Goal: Information Seeking & Learning: Learn about a topic

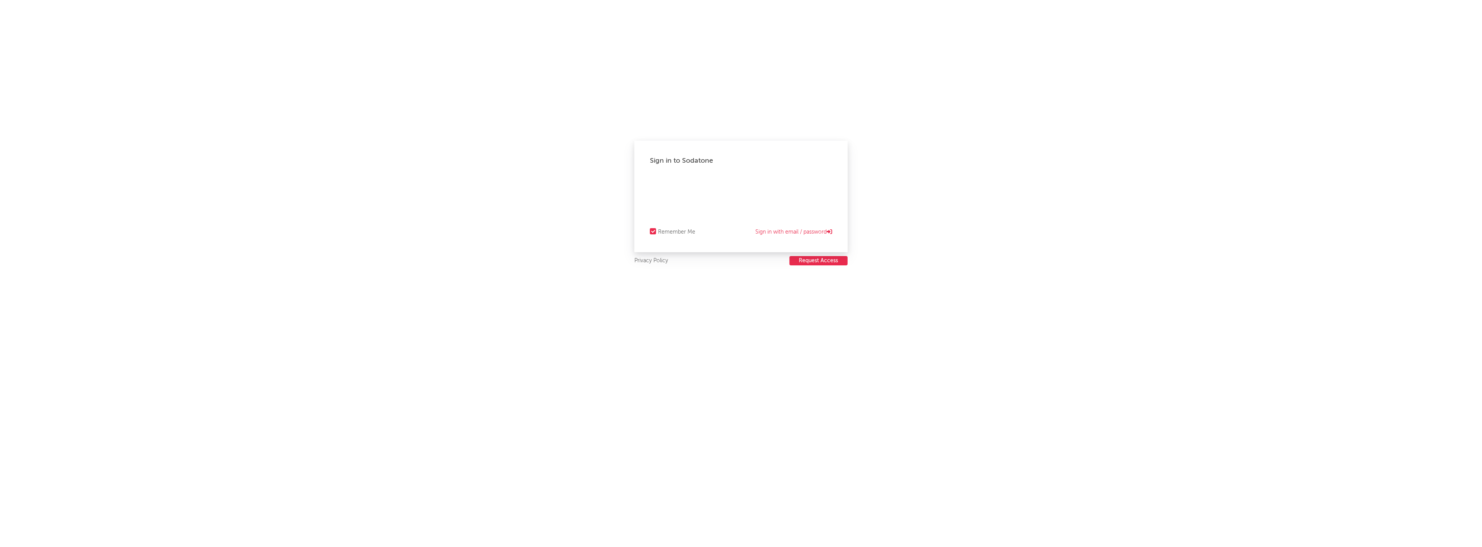
select select "recorded_music"
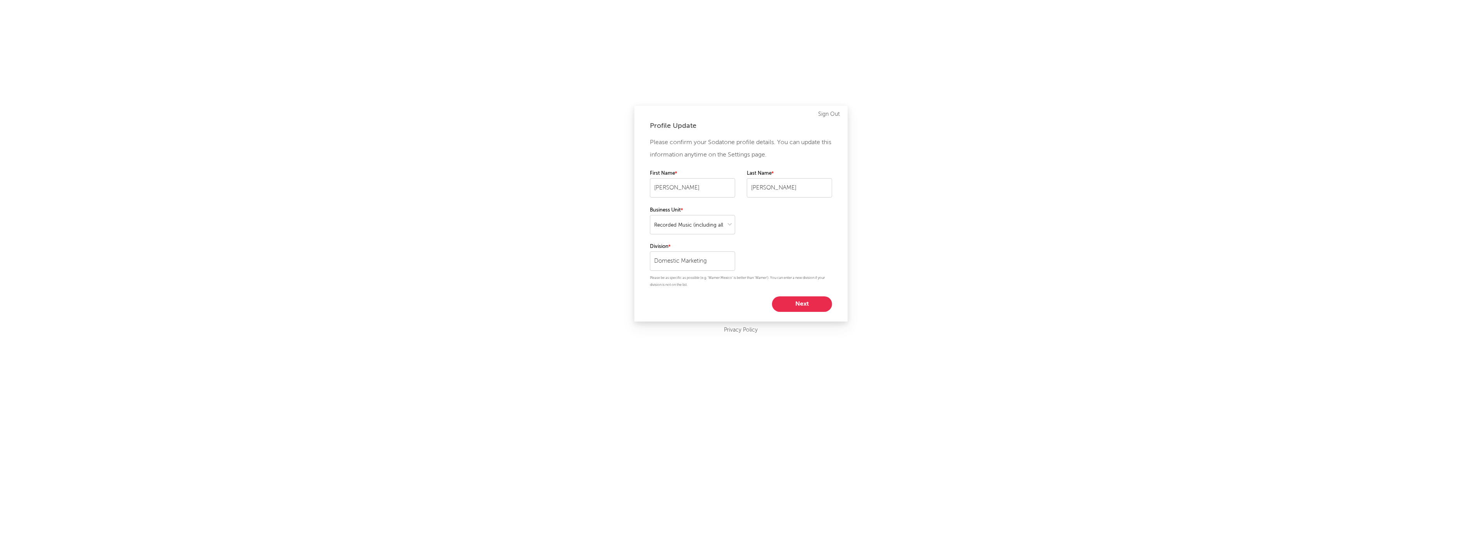
click at [810, 295] on div "Please confirm your Sodatone profile details. You can update this information a…" at bounding box center [741, 224] width 182 height 176
click at [820, 302] on button "Next" at bounding box center [802, 305] width 60 height 16
select select "marketing"
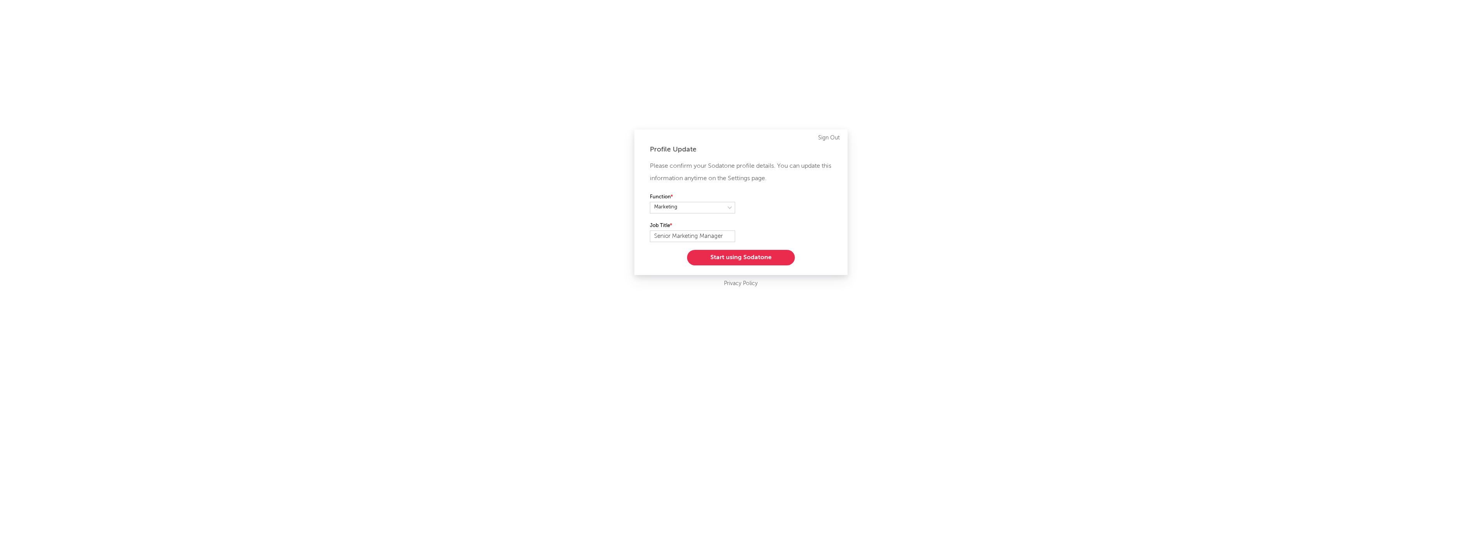
click at [770, 253] on button "Start using Sodatone" at bounding box center [741, 258] width 108 height 16
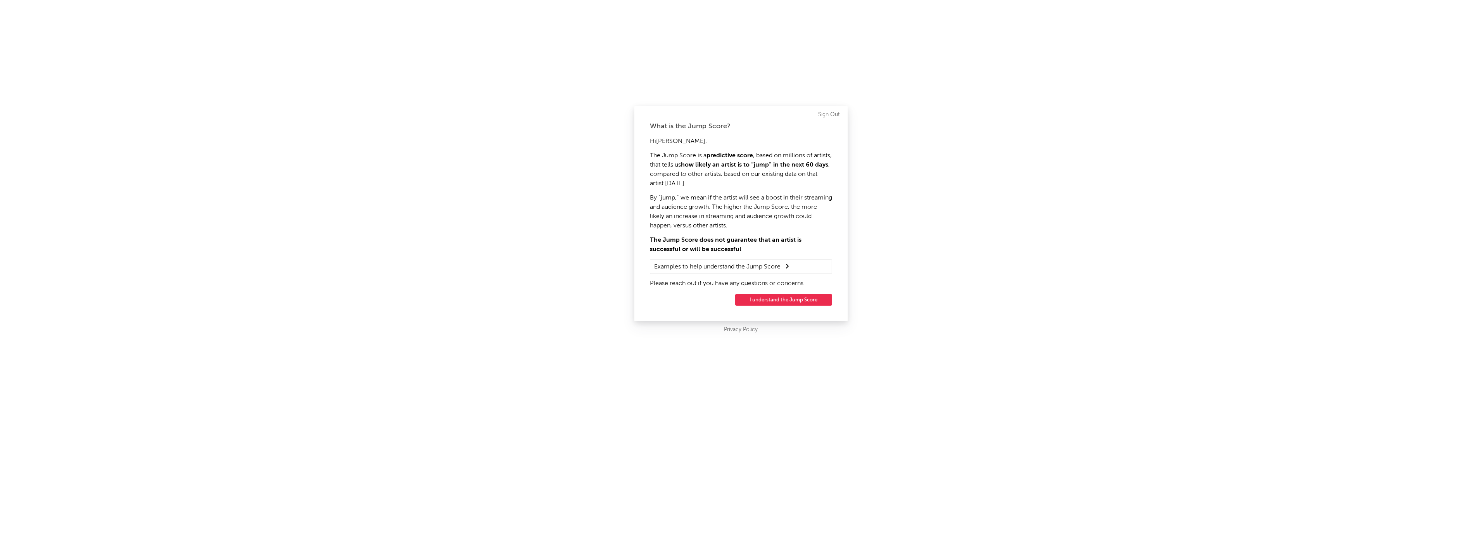
click at [804, 301] on button "I understand the Jump Score" at bounding box center [783, 300] width 97 height 12
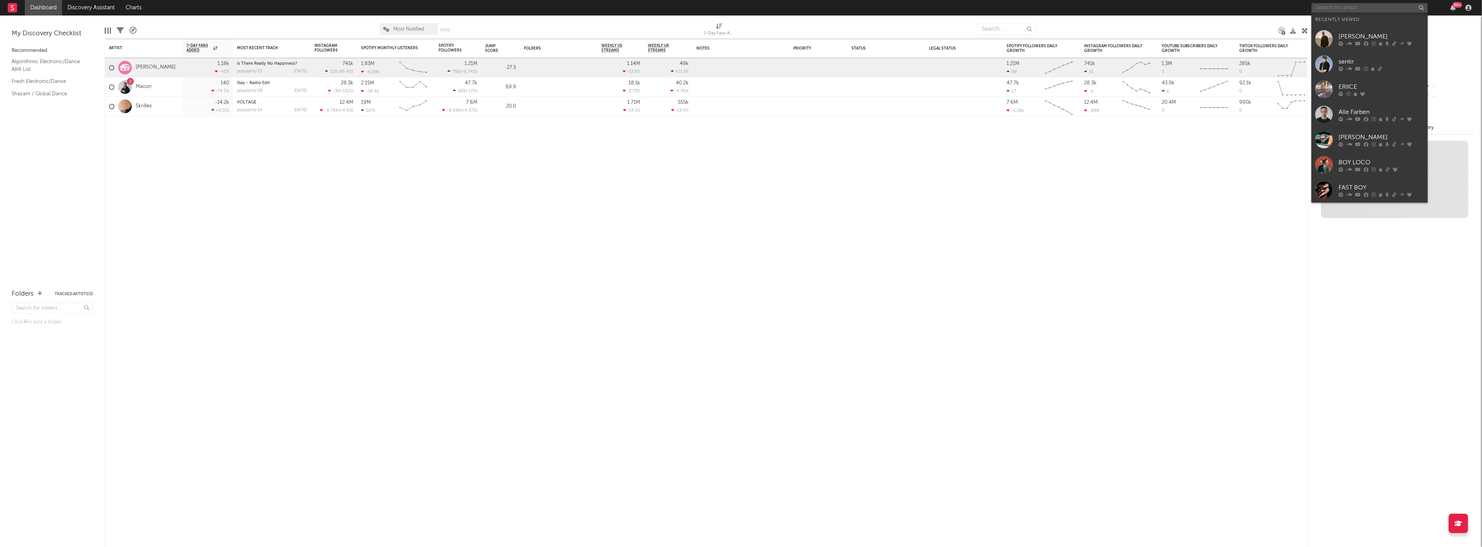
click at [1362, 12] on input "text" at bounding box center [1369, 8] width 116 height 10
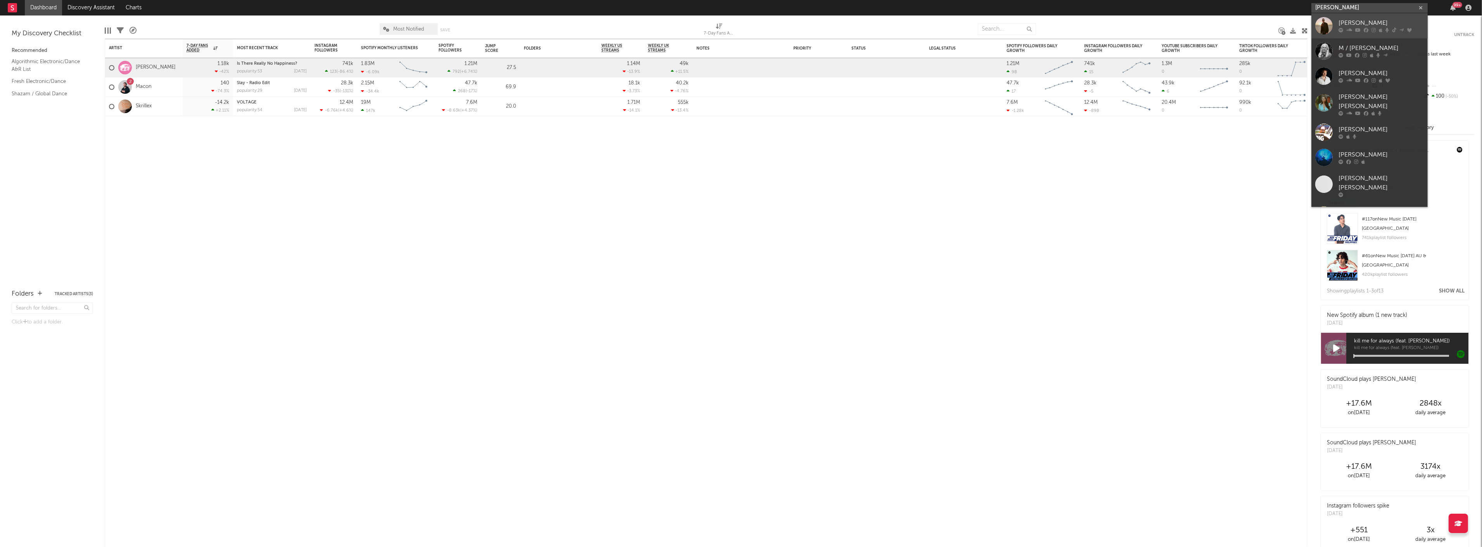
type input "[PERSON_NAME]"
click at [1354, 20] on div "[PERSON_NAME]" at bounding box center [1380, 23] width 85 height 9
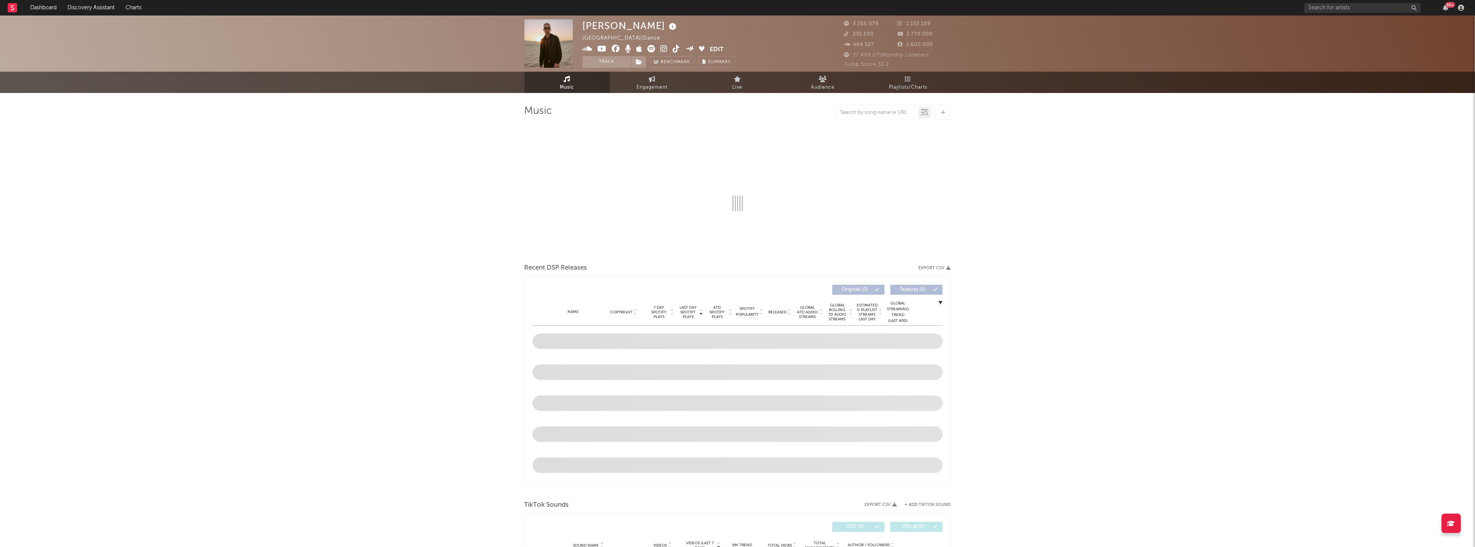
select select "6m"
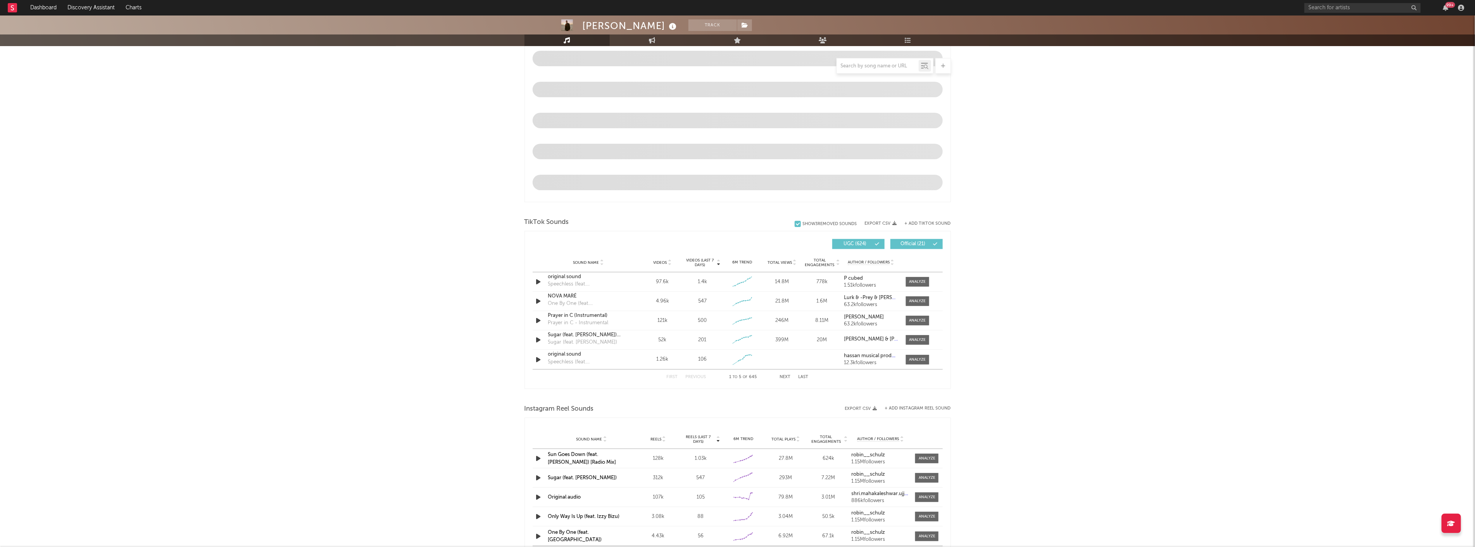
scroll to position [388, 0]
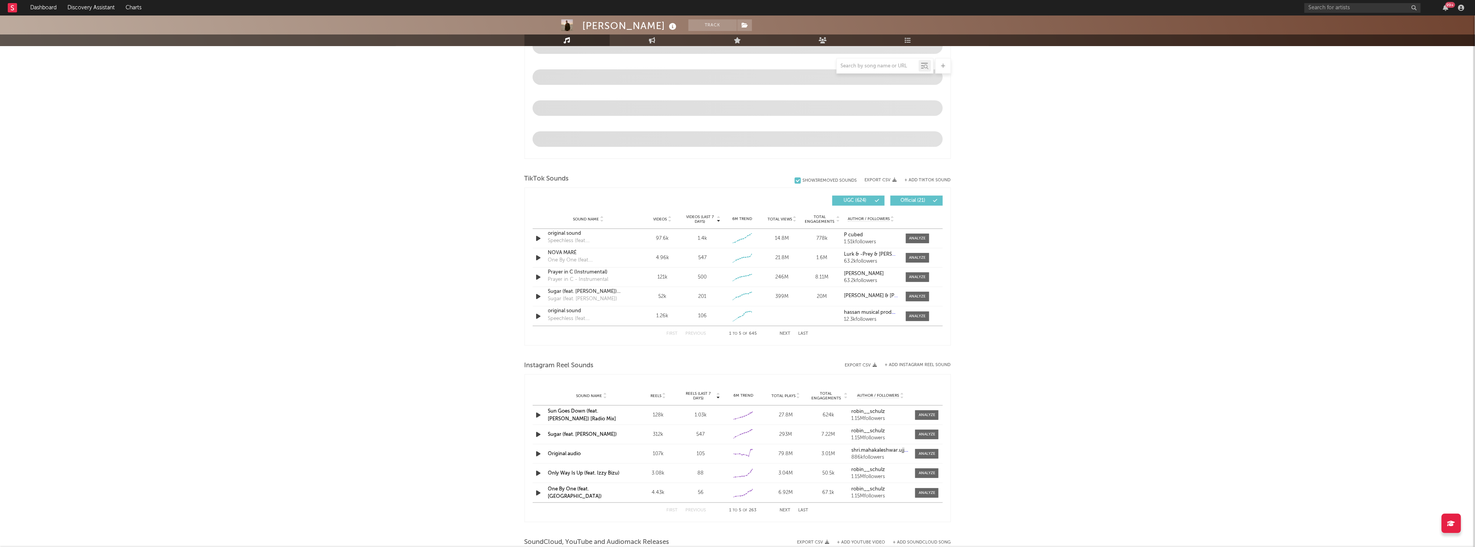
drag, startPoint x: 916, startPoint y: 415, endPoint x: 987, endPoint y: 411, distance: 71.0
click at [916, 415] on span at bounding box center [926, 416] width 23 height 10
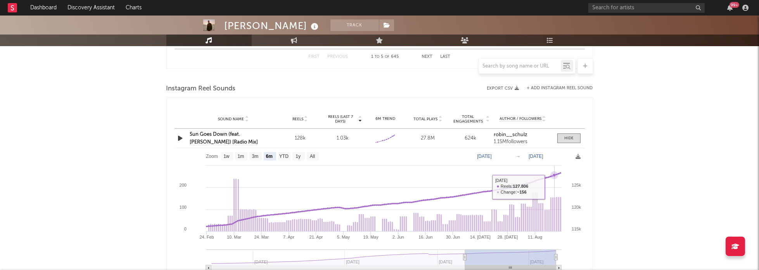
scroll to position [684, 0]
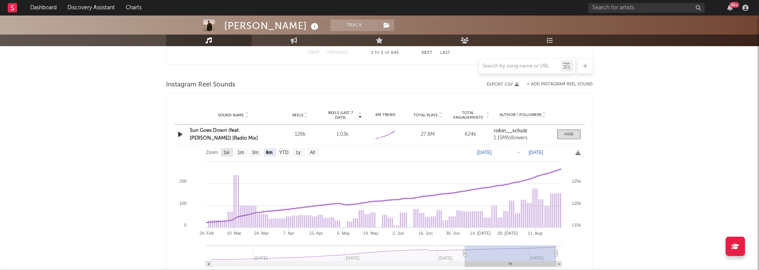
click at [224, 151] on text "1w" at bounding box center [226, 152] width 6 height 5
select select "1w"
type input "[DATE]"
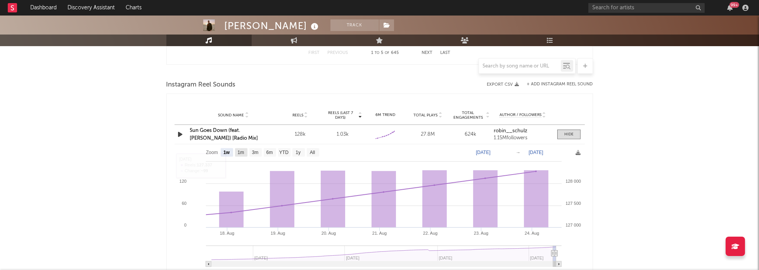
click at [241, 150] on text "1m" at bounding box center [240, 152] width 7 height 5
select select "1m"
type input "[DATE]"
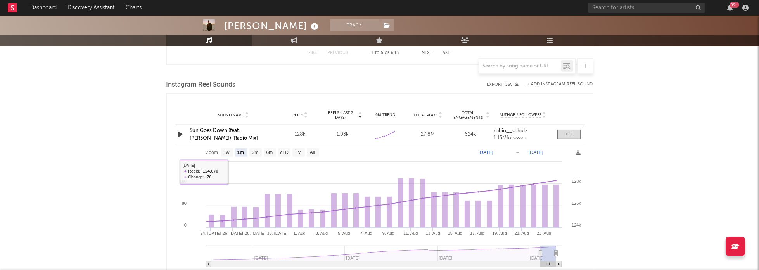
click at [261, 151] on rect at bounding box center [379, 208] width 410 height 128
click at [254, 154] on text "3m" at bounding box center [255, 152] width 7 height 5
select select "3m"
type input "[DATE]"
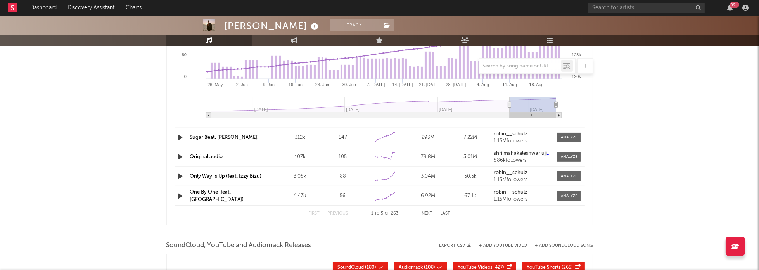
scroll to position [839, 0]
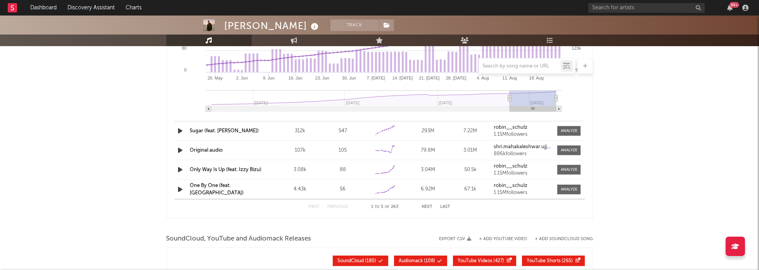
click at [195, 150] on link "Original audio" at bounding box center [206, 150] width 33 height 5
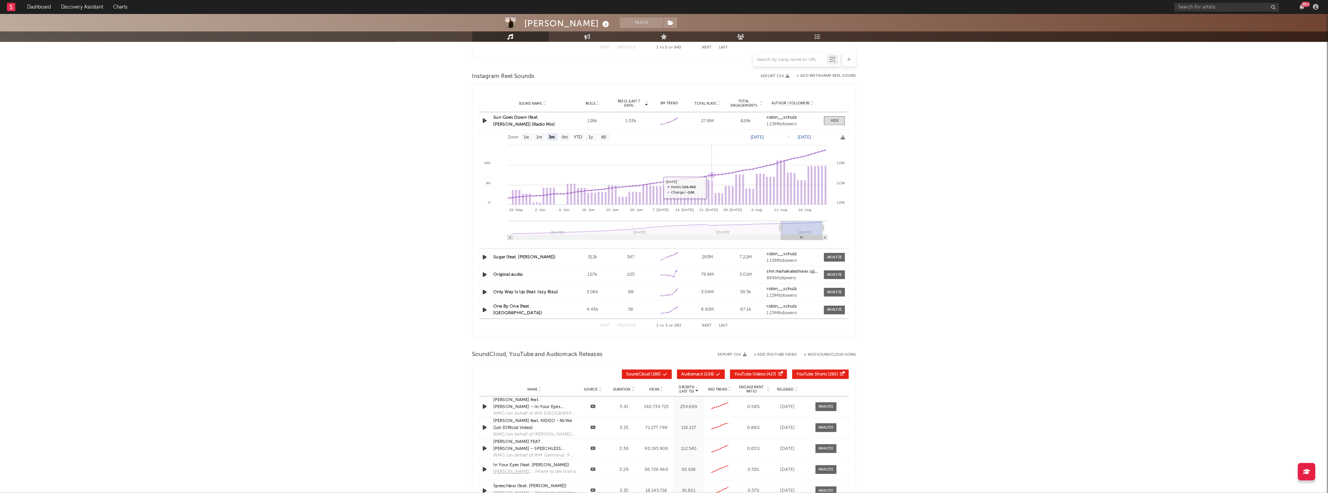
scroll to position [685, 0]
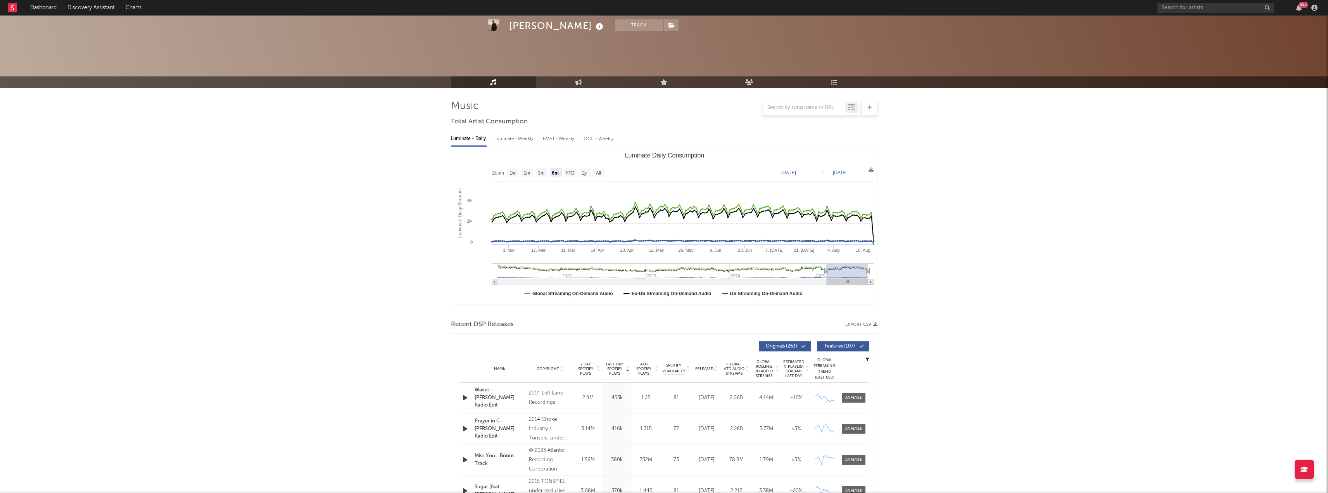
scroll to position [0, 0]
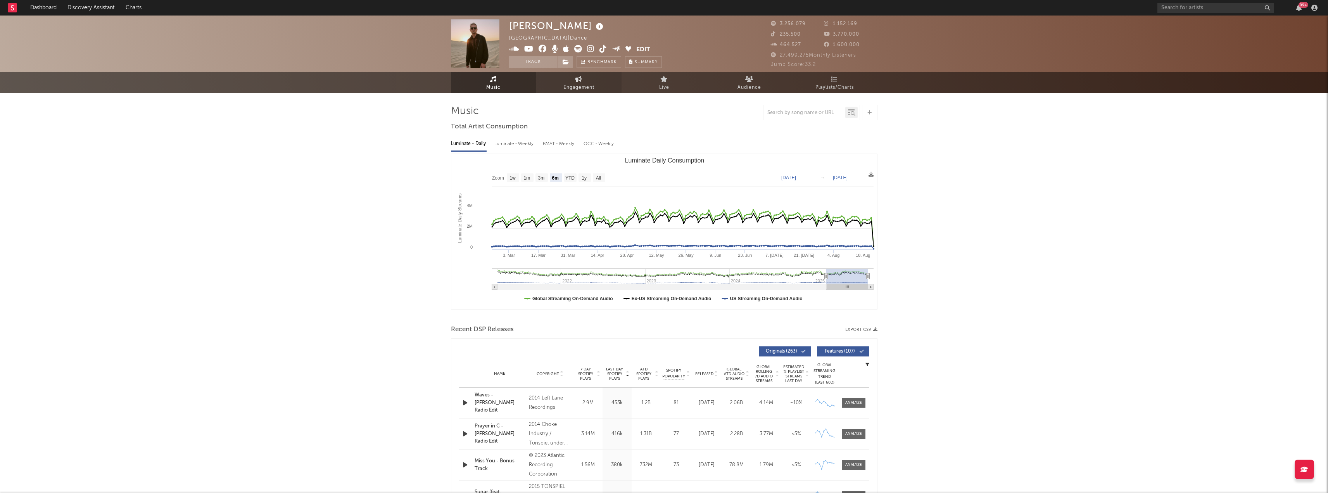
click at [594, 81] on link "Engagement" at bounding box center [578, 82] width 85 height 21
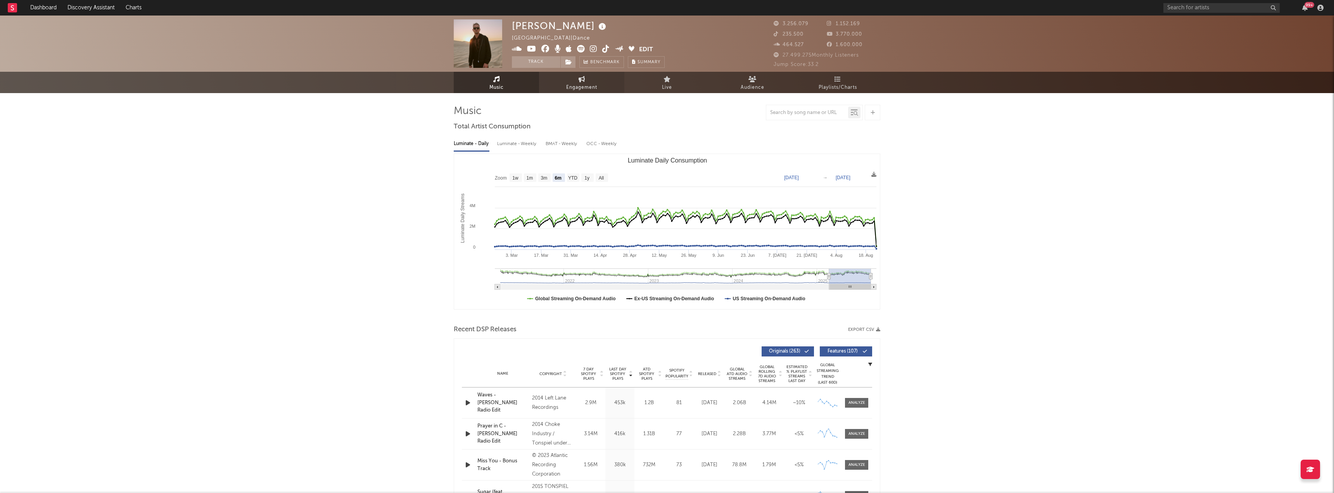
select select "1w"
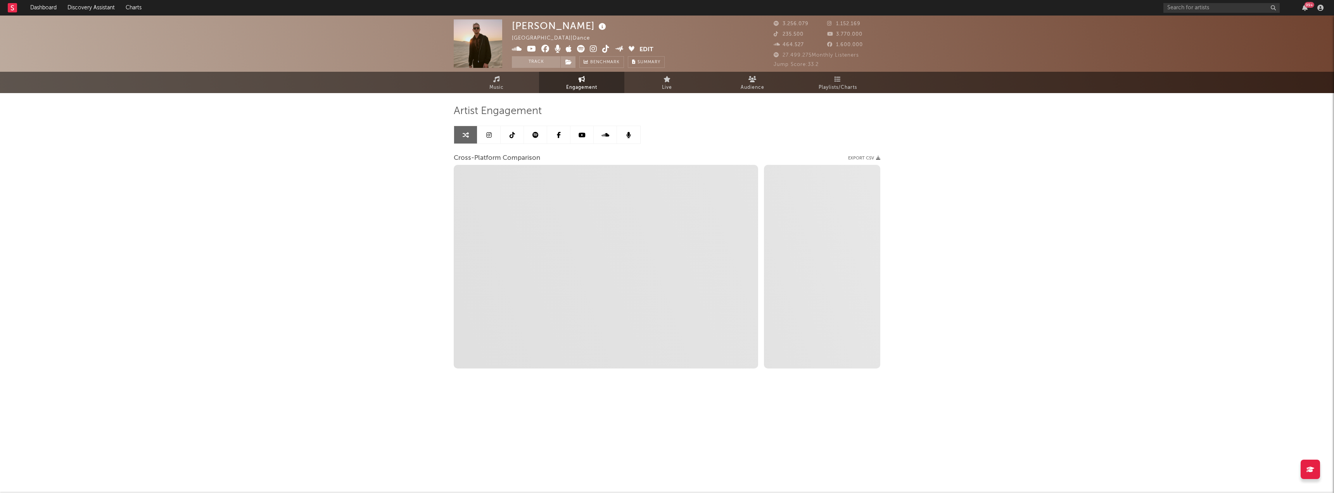
click at [487, 131] on link at bounding box center [488, 134] width 23 height 17
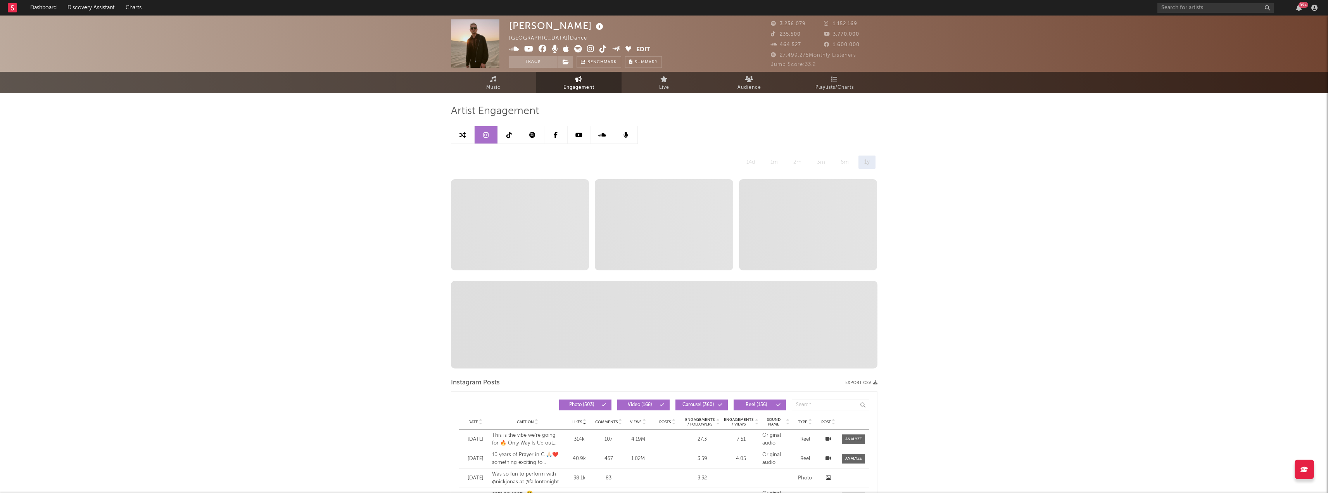
select select "6m"
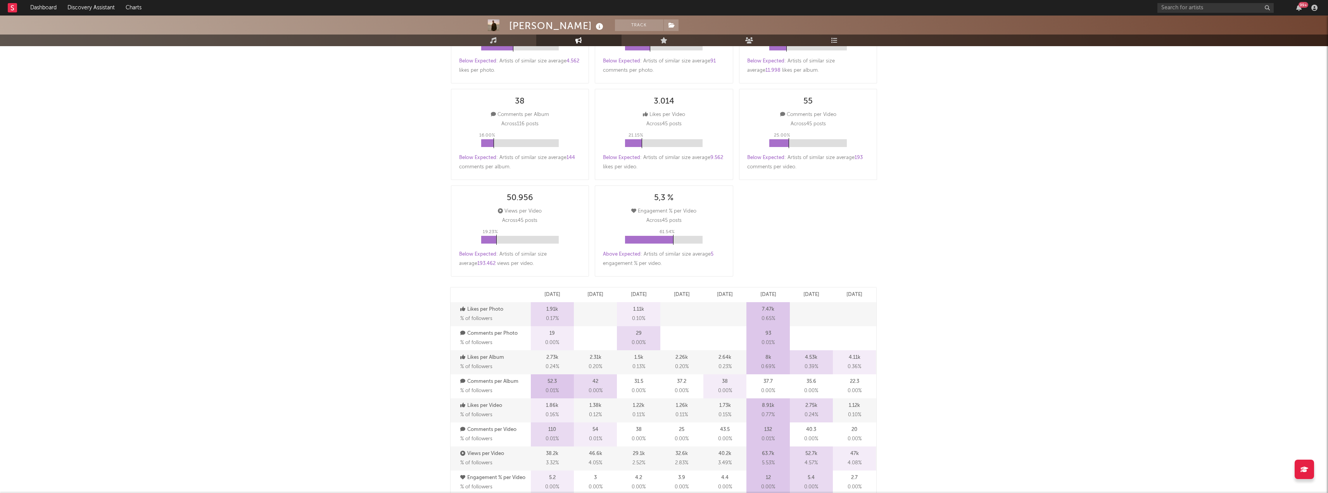
scroll to position [39, 0]
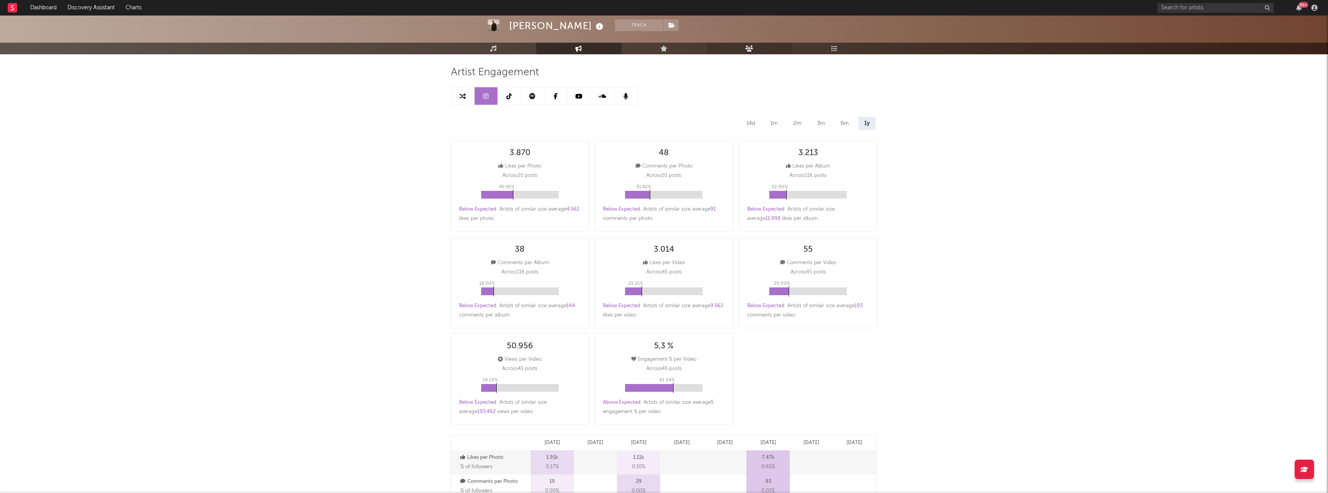
click at [745, 45] on link "Audience" at bounding box center [749, 49] width 85 height 12
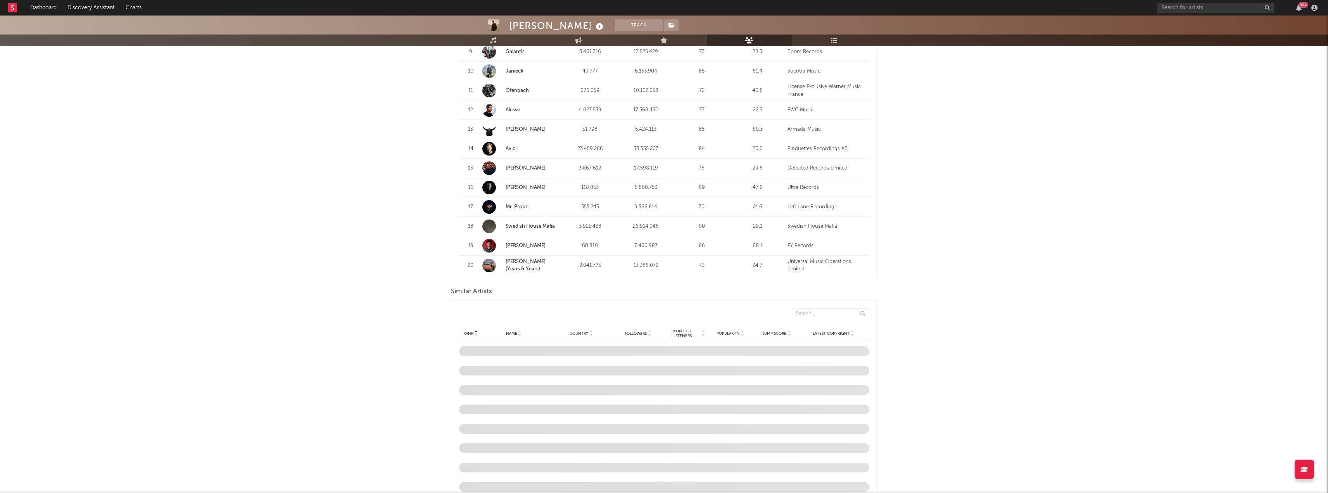
scroll to position [388, 0]
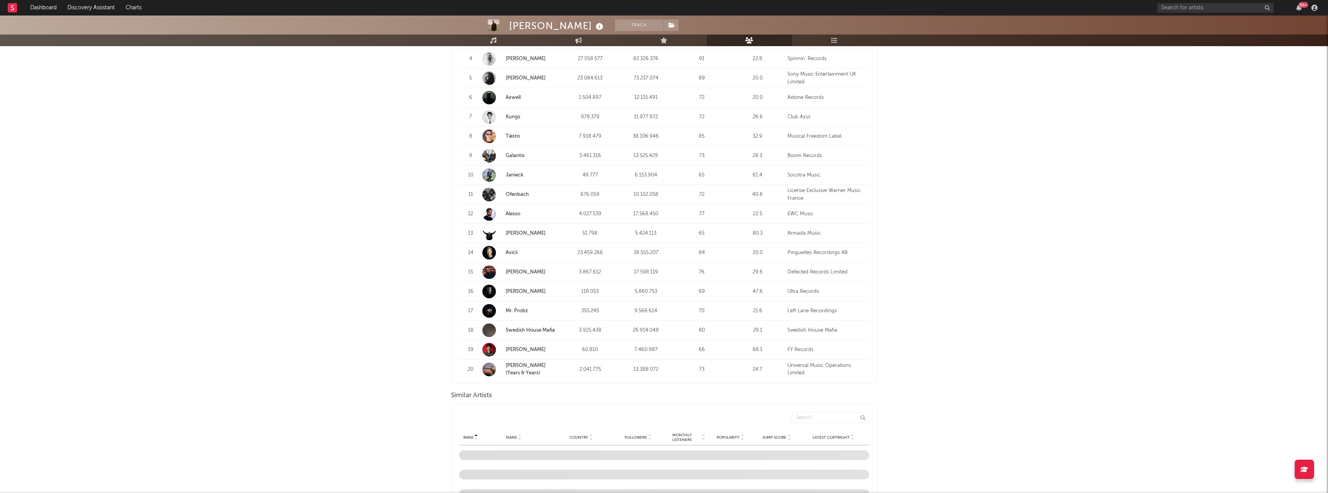
click at [593, 39] on link "Engagement" at bounding box center [578, 41] width 85 height 12
select select "1w"
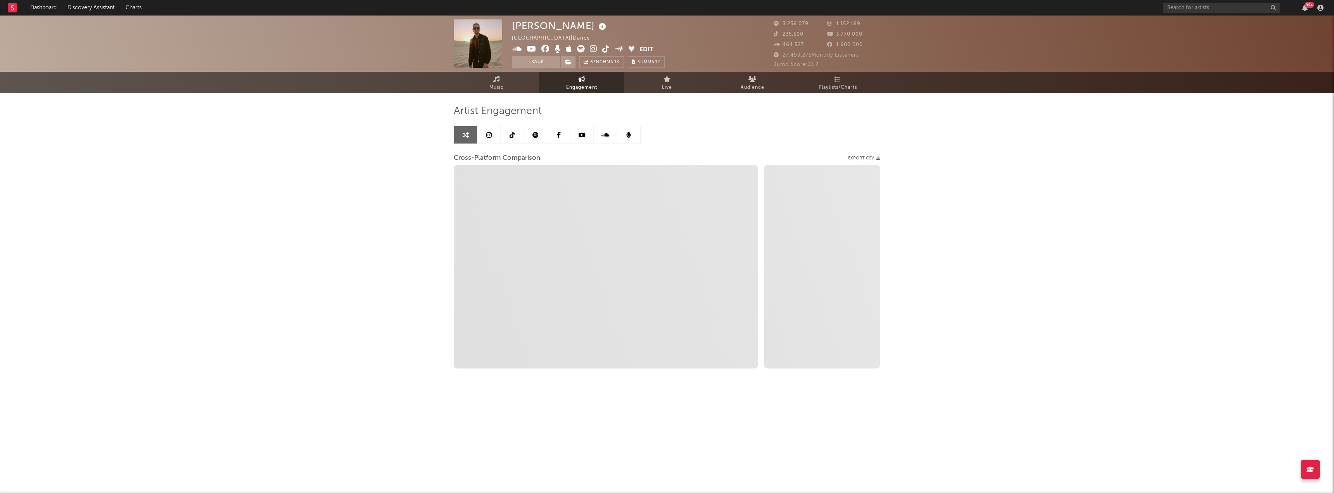
click at [490, 133] on icon at bounding box center [488, 135] width 5 height 6
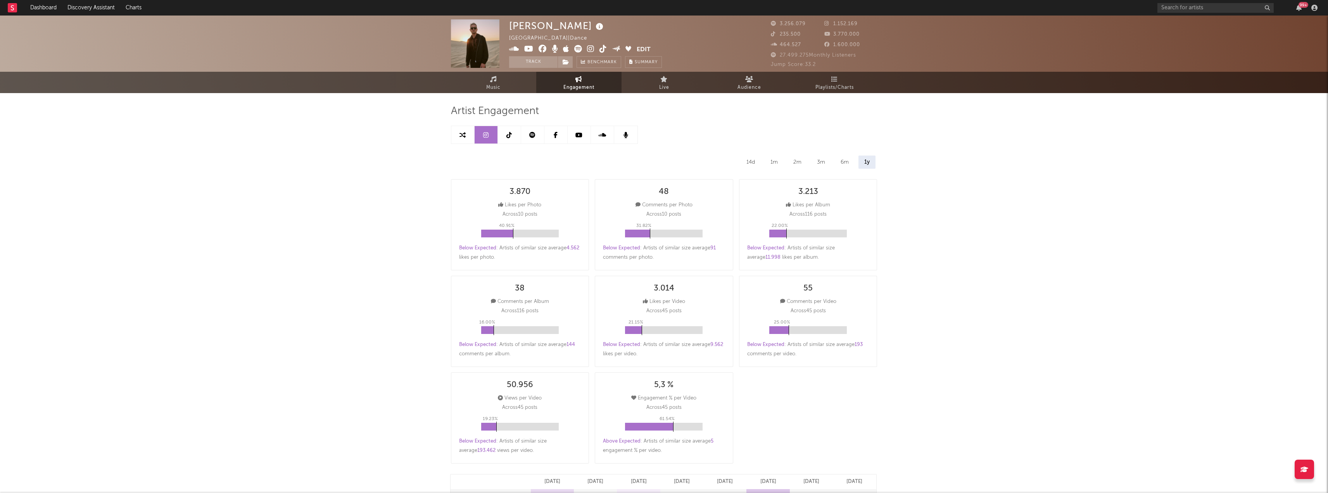
select select "6m"
click at [514, 136] on link at bounding box center [509, 134] width 23 height 17
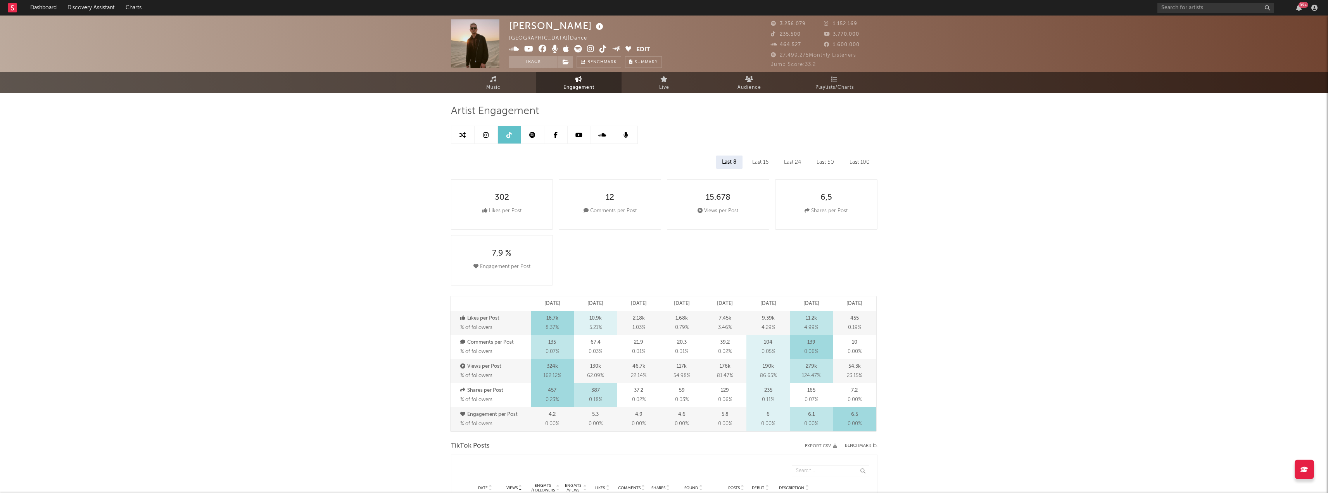
select select "6m"
drag, startPoint x: 869, startPoint y: 392, endPoint x: 846, endPoint y: 388, distance: 23.0
click at [846, 388] on div "7.2 0.00 %" at bounding box center [854, 395] width 43 height 24
click at [856, 385] on div "7.2 0.00 %" at bounding box center [854, 395] width 43 height 24
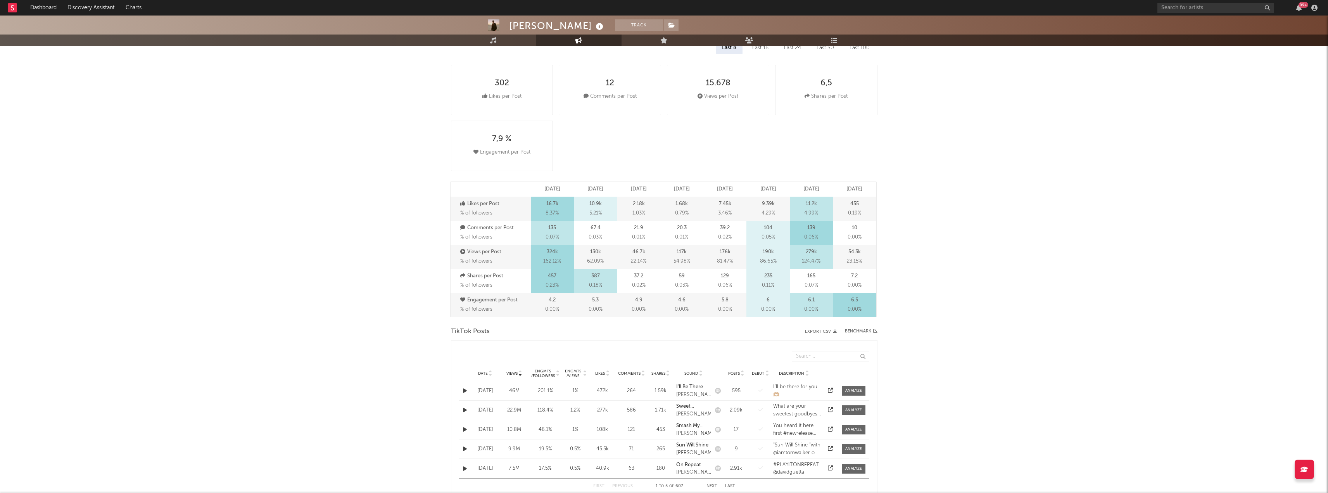
scroll to position [233, 0]
